Goal: Information Seeking & Learning: Learn about a topic

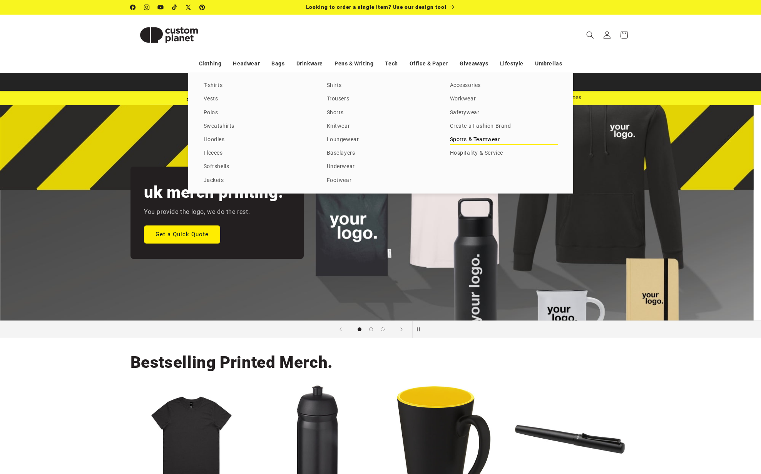
click at [487, 139] on link "Sports & Teamwear" at bounding box center [504, 140] width 108 height 10
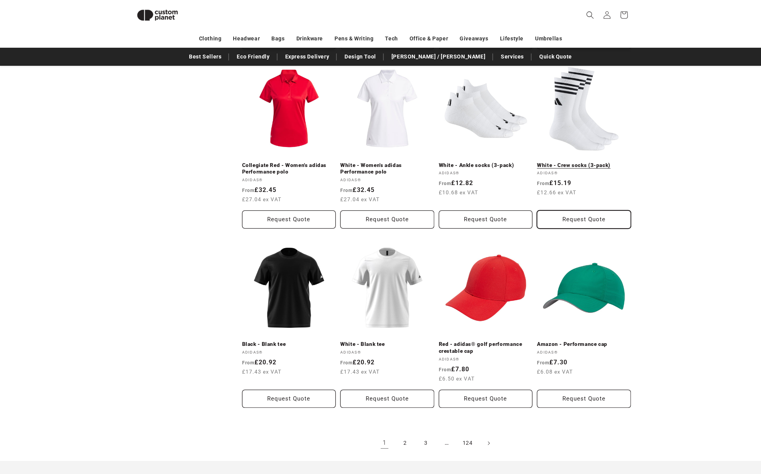
scroll to position [645, 0]
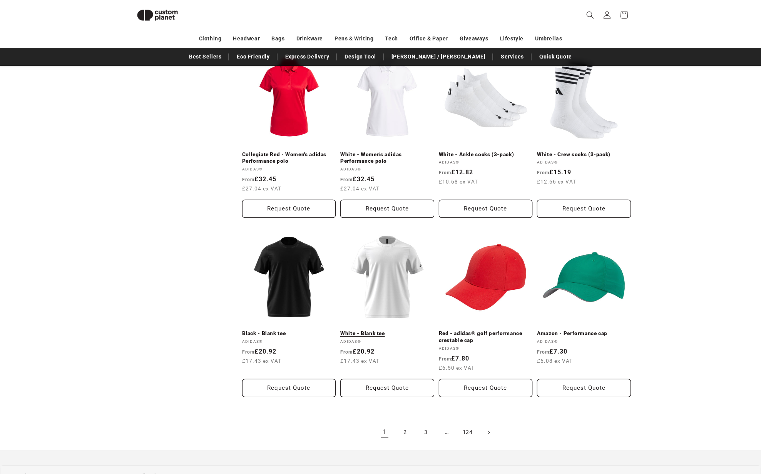
click at [386, 330] on link "White - Blank tee" at bounding box center [387, 333] width 94 height 7
click at [406, 434] on link "2" at bounding box center [405, 432] width 17 height 17
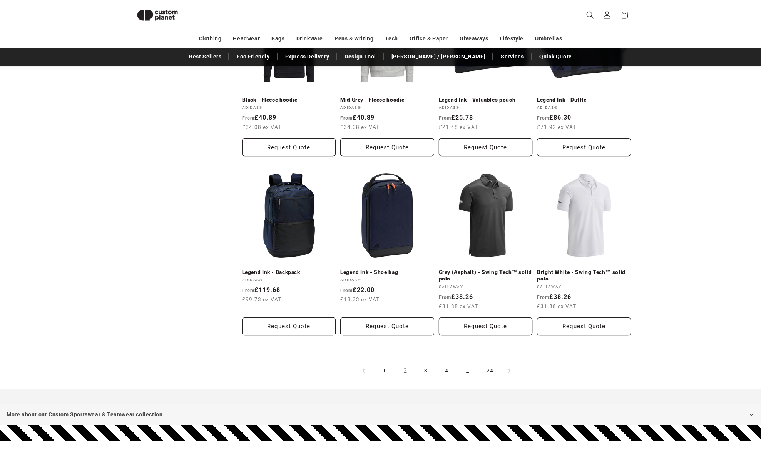
scroll to position [707, 0]
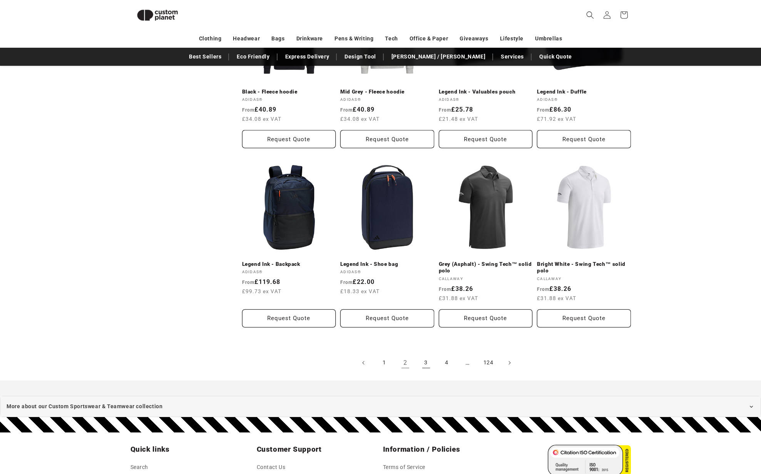
click at [425, 365] on link "3" at bounding box center [426, 362] width 17 height 17
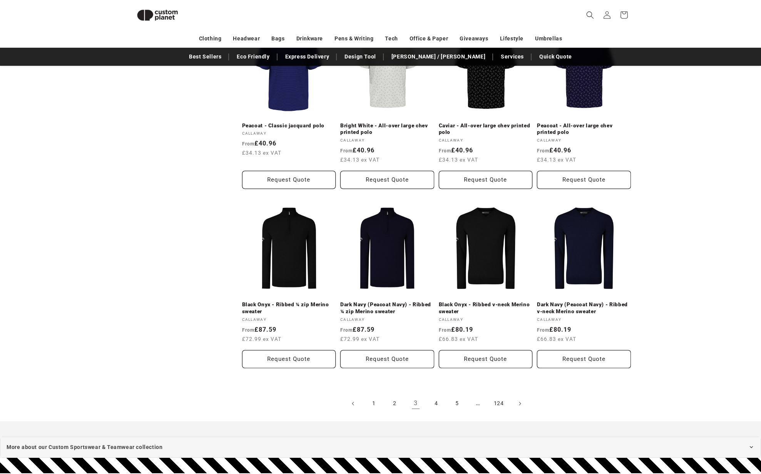
scroll to position [679, 0]
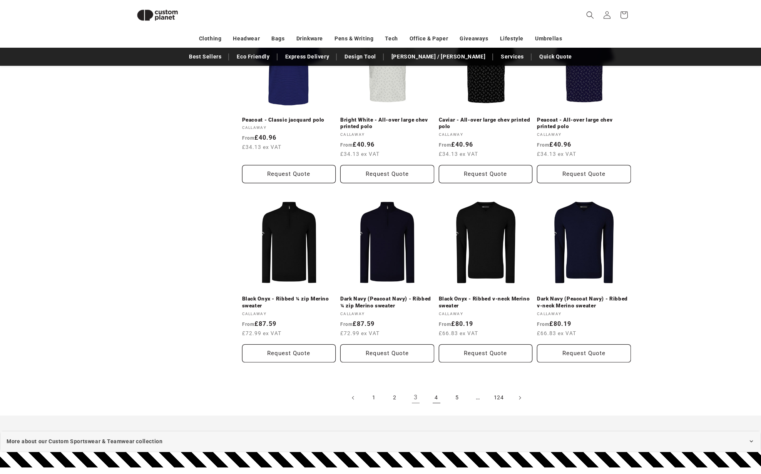
click at [434, 390] on link "4" at bounding box center [436, 398] width 17 height 17
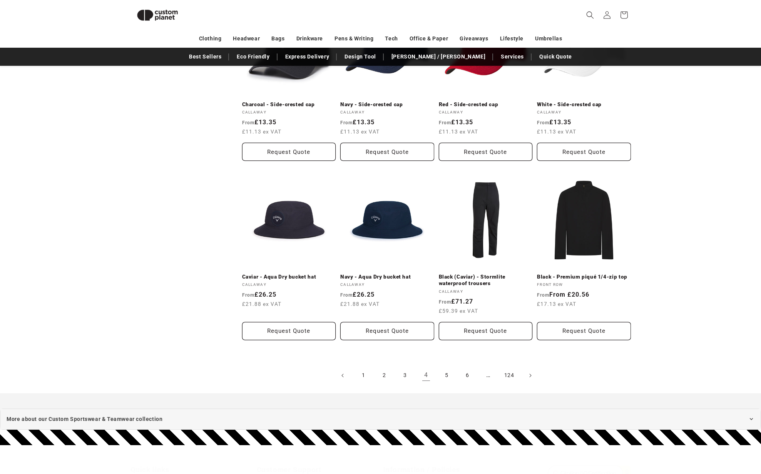
scroll to position [698, 0]
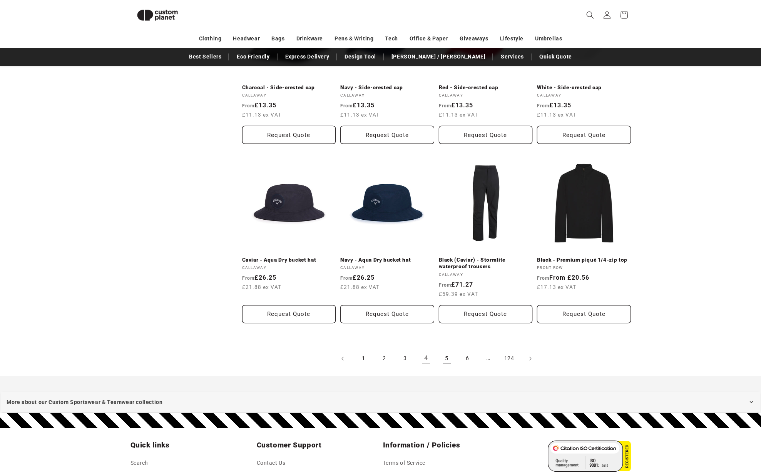
click at [445, 361] on link "5" at bounding box center [446, 358] width 17 height 17
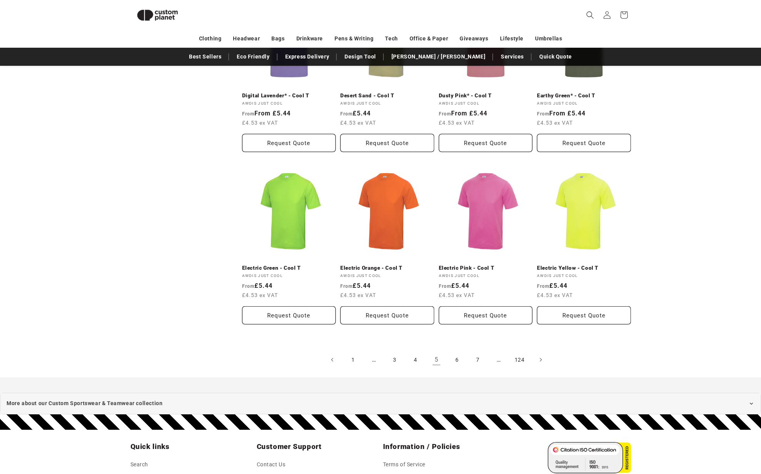
scroll to position [692, 0]
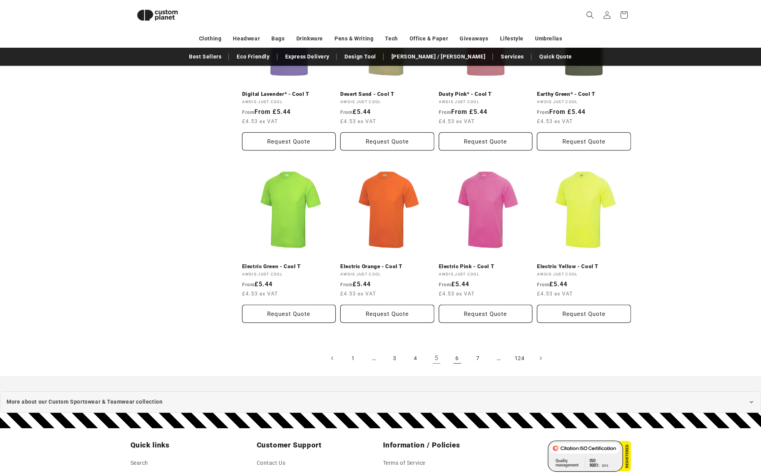
click at [456, 361] on link "6" at bounding box center [457, 358] width 17 height 17
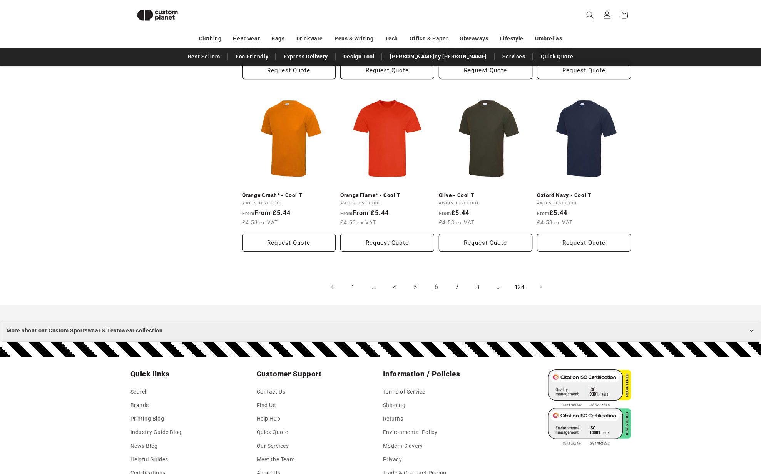
scroll to position [766, 0]
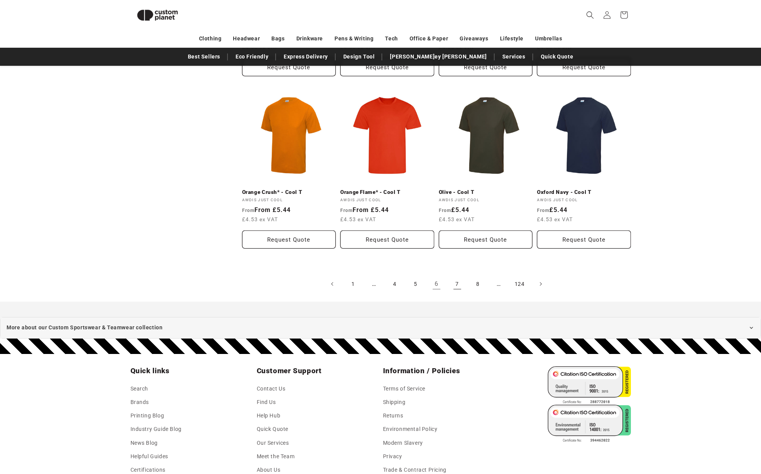
click at [458, 279] on link "7" at bounding box center [457, 284] width 17 height 17
